Goal: Transaction & Acquisition: Book appointment/travel/reservation

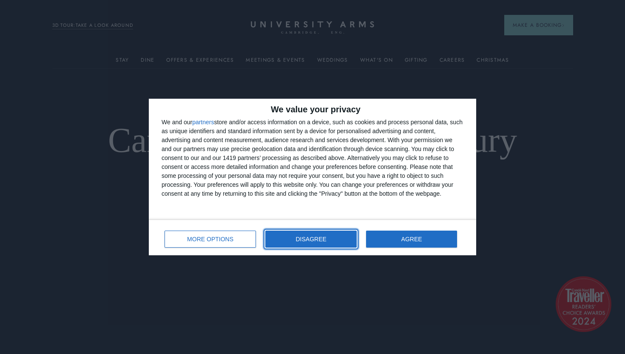
click at [277, 235] on button "DISAGREE" at bounding box center [311, 239] width 91 height 17
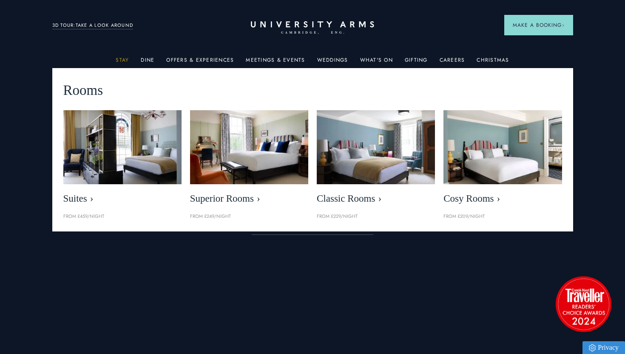
click at [129, 57] on link "Stay" at bounding box center [122, 62] width 13 height 11
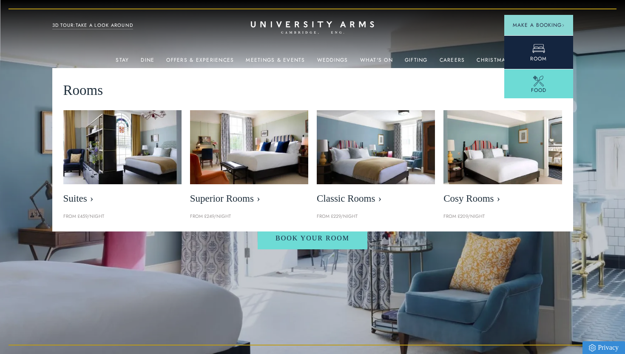
click at [536, 49] on icon at bounding box center [539, 48] width 13 height 13
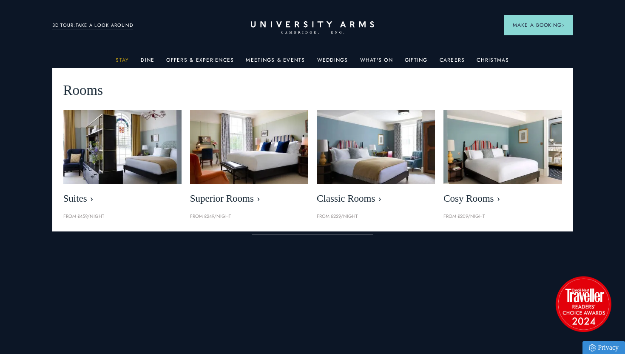
click at [126, 61] on link "Stay" at bounding box center [122, 62] width 13 height 11
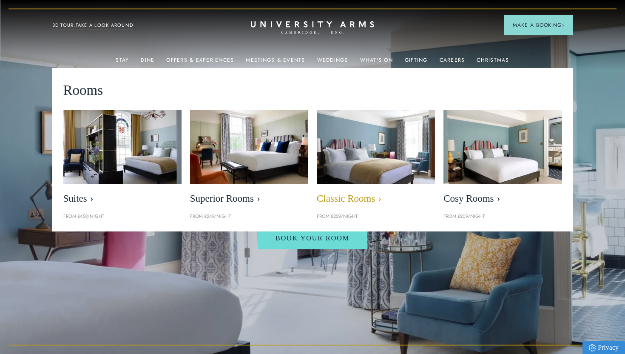
click at [362, 198] on span "Classic Rooms" at bounding box center [376, 199] width 118 height 12
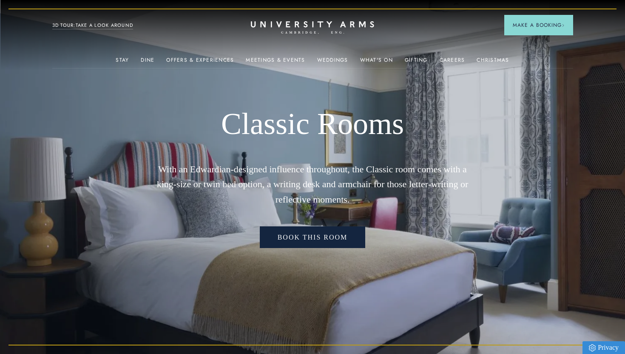
click at [332, 238] on link "Book this room" at bounding box center [313, 237] width 106 height 22
